Goal: Find contact information: Find contact information

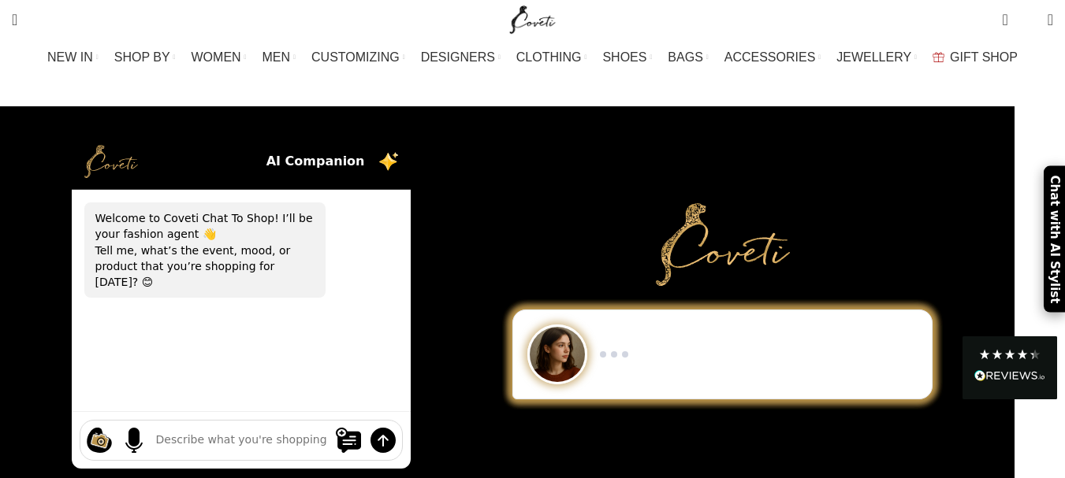
scroll to position [3930, 0]
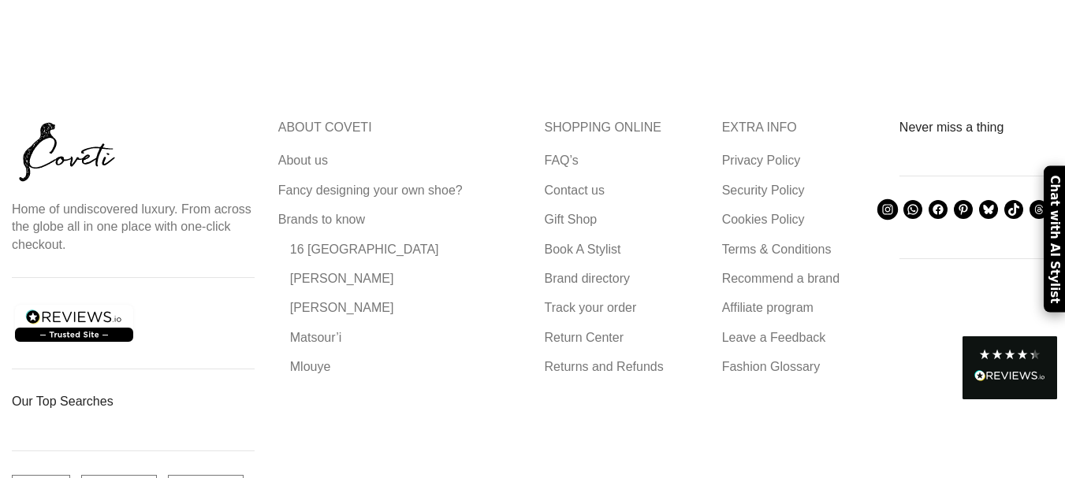
click at [881, 203] on icon at bounding box center [888, 210] width 14 height 14
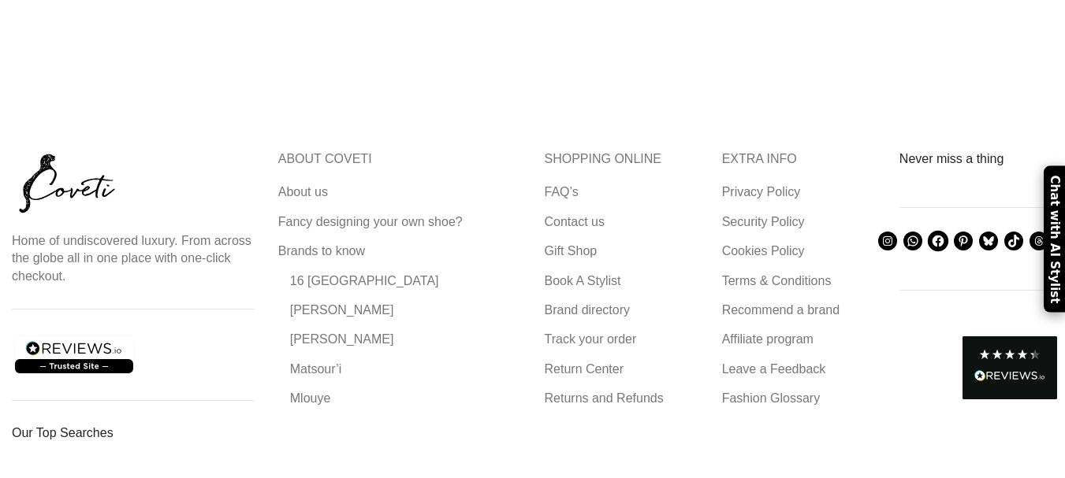
click at [932, 236] on icon at bounding box center [938, 242] width 12 height 12
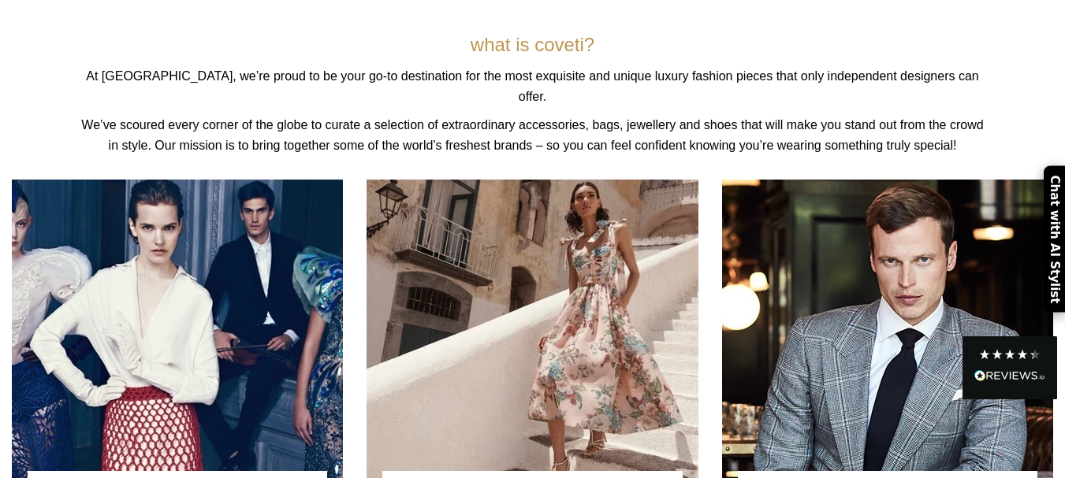
scroll to position [5183, 0]
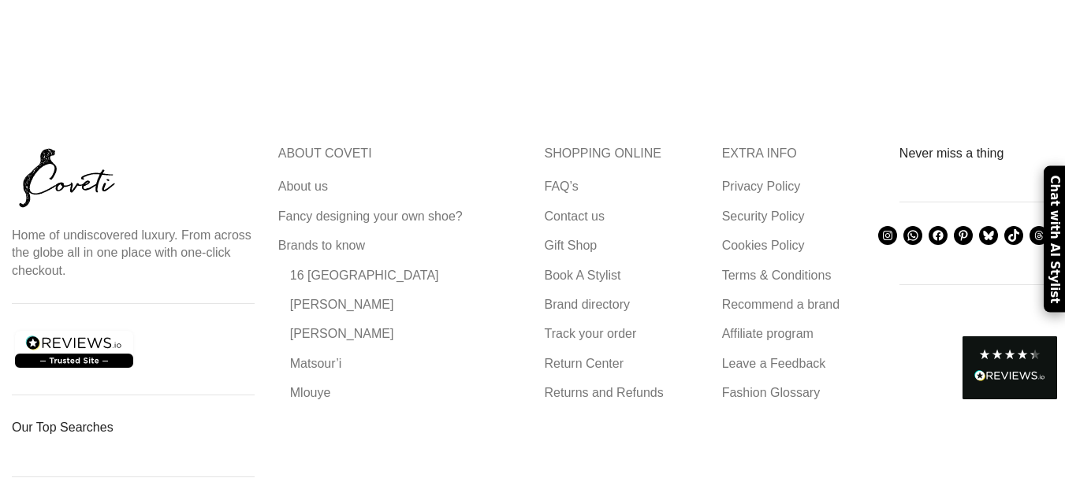
click at [1059, 230] on icon at bounding box center [1064, 235] width 10 height 10
